Goal: Check status: Check status

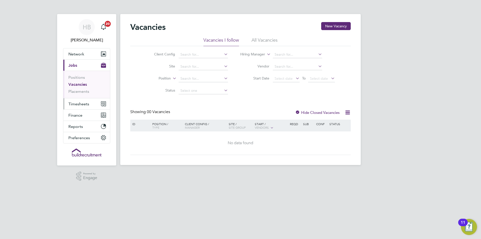
click at [81, 104] on span "Timesheets" at bounding box center [78, 104] width 21 height 5
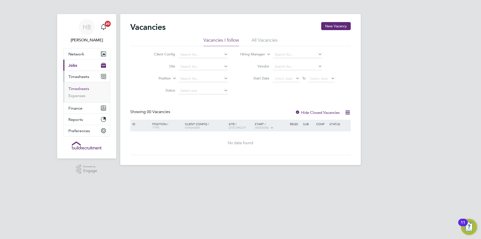
click at [78, 89] on link "Timesheets" at bounding box center [78, 88] width 21 height 5
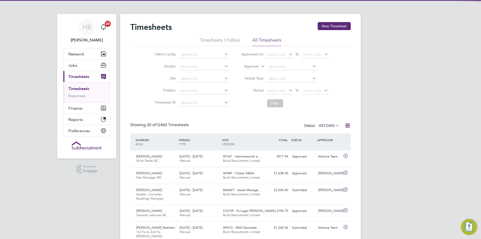
click at [245, 69] on label "Approver" at bounding box center [248, 66] width 23 height 5
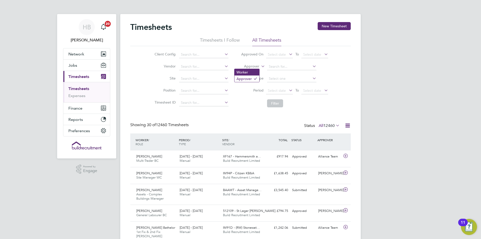
click at [246, 71] on li "Worker" at bounding box center [247, 72] width 25 height 7
click at [277, 67] on input at bounding box center [291, 66] width 49 height 7
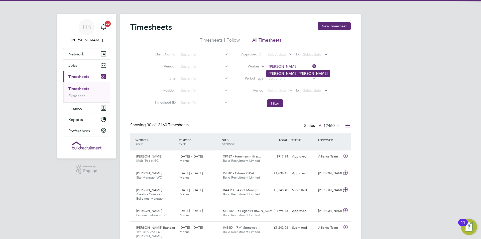
click at [288, 75] on li "[PERSON_NAME]" at bounding box center [298, 73] width 63 height 7
type input "[PERSON_NAME]"
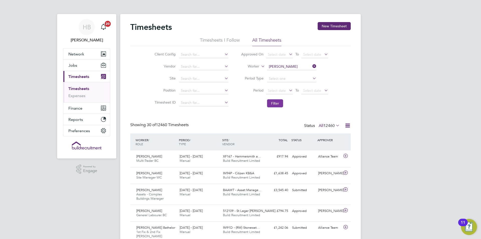
click at [281, 101] on button "Filter" at bounding box center [275, 103] width 16 height 8
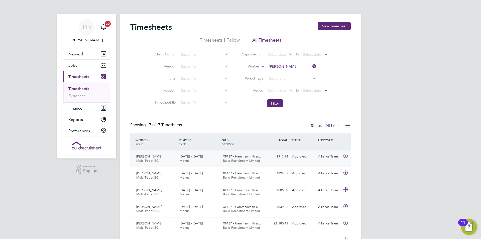
click at [263, 158] on div "XF167 - Hammersmith a… Build Recruitment Limited" at bounding box center [242, 158] width 43 height 13
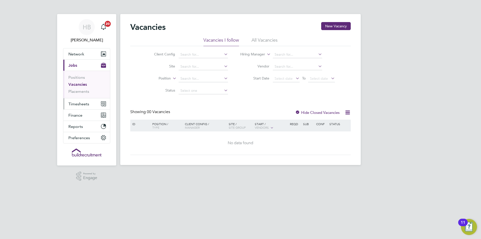
click at [83, 106] on span "Timesheets" at bounding box center [78, 104] width 21 height 5
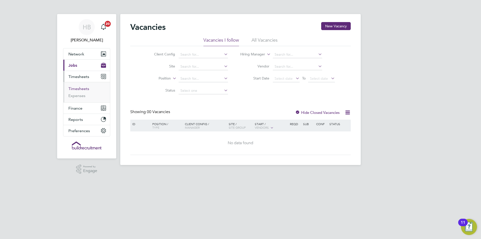
click at [80, 88] on link "Timesheets" at bounding box center [78, 88] width 21 height 5
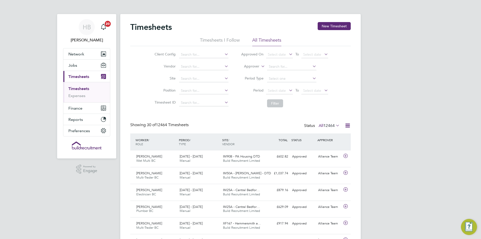
click at [254, 67] on label "Approver" at bounding box center [248, 66] width 23 height 5
click at [252, 74] on li "Worker" at bounding box center [247, 72] width 25 height 7
click at [275, 66] on input at bounding box center [291, 66] width 49 height 7
click at [299, 75] on b "Ada" at bounding box center [302, 73] width 7 height 4
type input "[PERSON_NAME]"
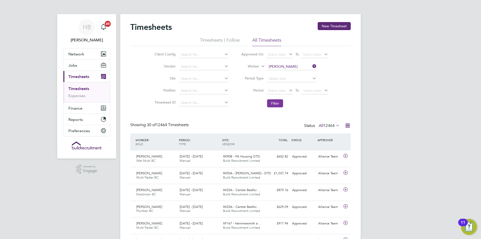
click at [277, 105] on button "Filter" at bounding box center [275, 103] width 16 height 8
click at [270, 157] on div "£917.94 Approved" at bounding box center [277, 156] width 26 height 8
